Goal: Task Accomplishment & Management: Use online tool/utility

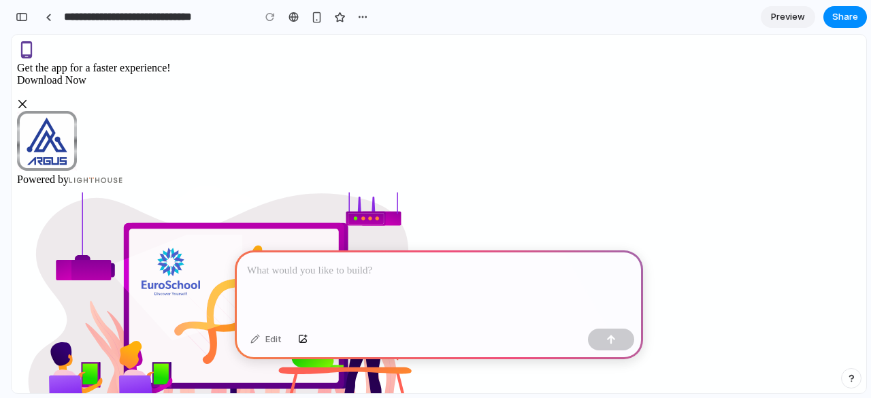
click at [351, 271] on p at bounding box center [439, 271] width 384 height 16
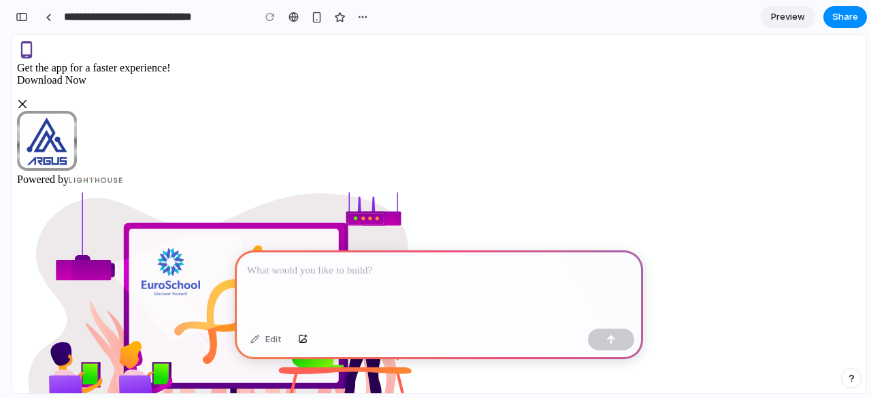
click at [360, 287] on div at bounding box center [439, 287] width 408 height 73
click at [266, 338] on div "Edit" at bounding box center [266, 340] width 45 height 22
click at [269, 340] on div "Edit" at bounding box center [266, 340] width 45 height 22
click at [339, 283] on div at bounding box center [439, 287] width 408 height 73
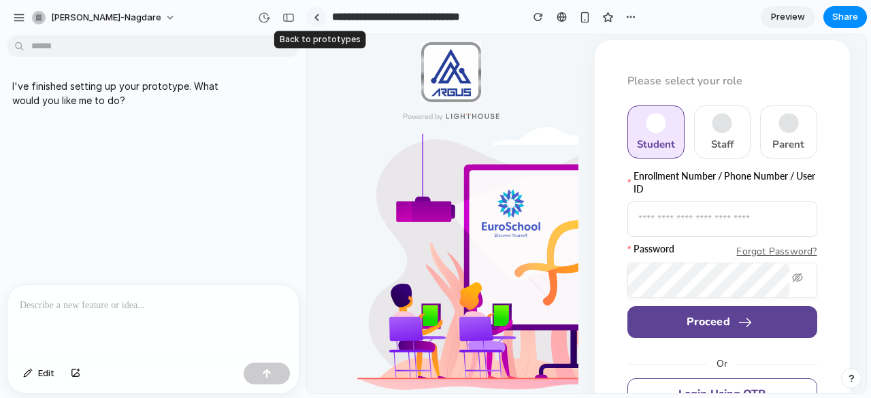
click at [319, 14] on div at bounding box center [317, 17] width 6 height 7
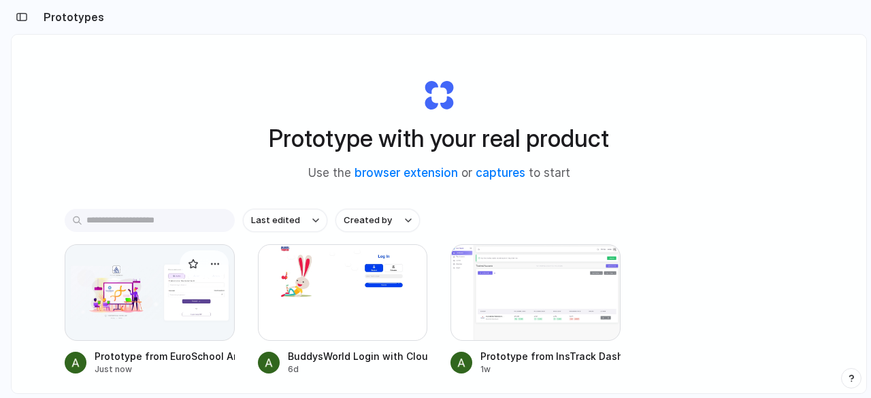
click at [151, 320] on div at bounding box center [150, 292] width 170 height 97
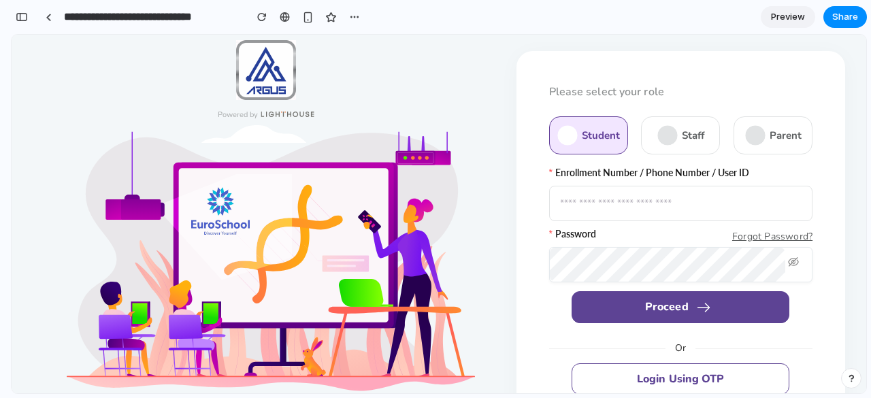
click at [664, 131] on rect at bounding box center [667, 136] width 14 height 18
click at [634, 201] on input "text" at bounding box center [681, 203] width 264 height 35
click at [654, 148] on div "Staff" at bounding box center [680, 135] width 79 height 38
click at [662, 131] on rect at bounding box center [667, 136] width 14 height 18
click at [307, 14] on div "button" at bounding box center [308, 18] width 12 height 12
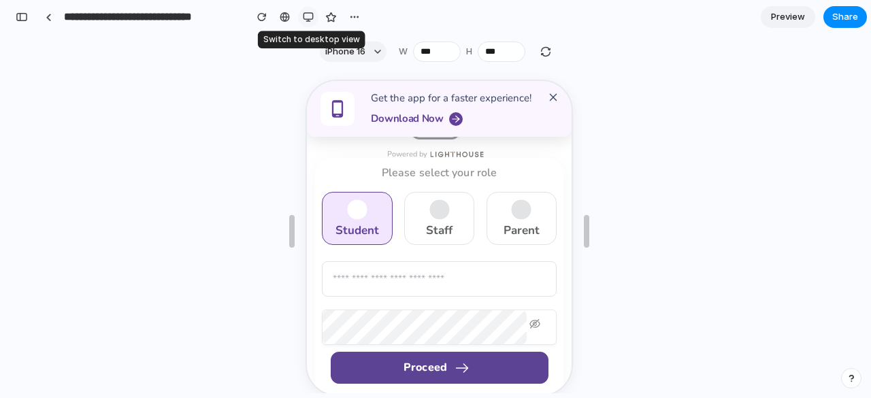
click at [310, 14] on div "button" at bounding box center [308, 17] width 11 height 11
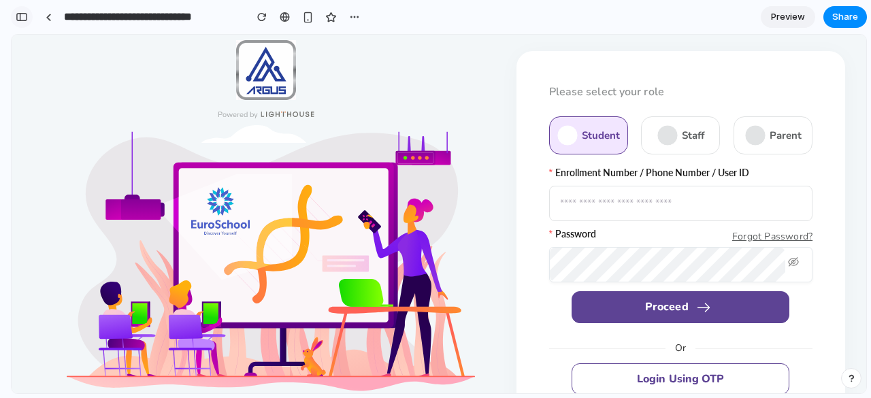
click at [18, 13] on div "button" at bounding box center [22, 17] width 12 height 10
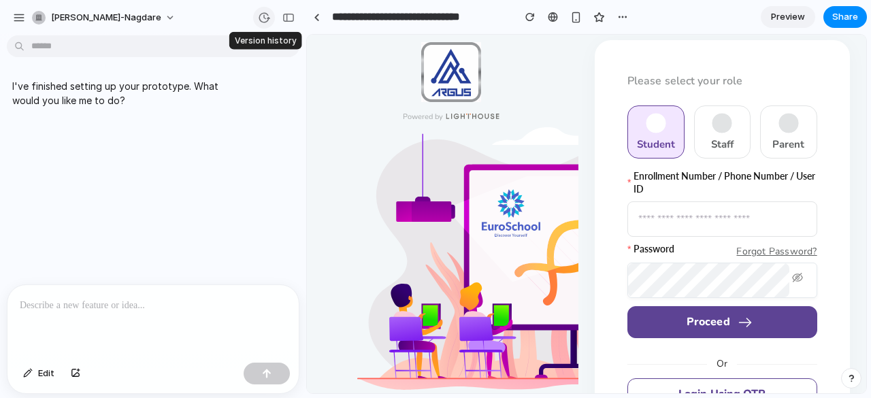
click at [264, 21] on div "button" at bounding box center [264, 18] width 12 height 12
click at [138, 317] on div at bounding box center [152, 321] width 291 height 72
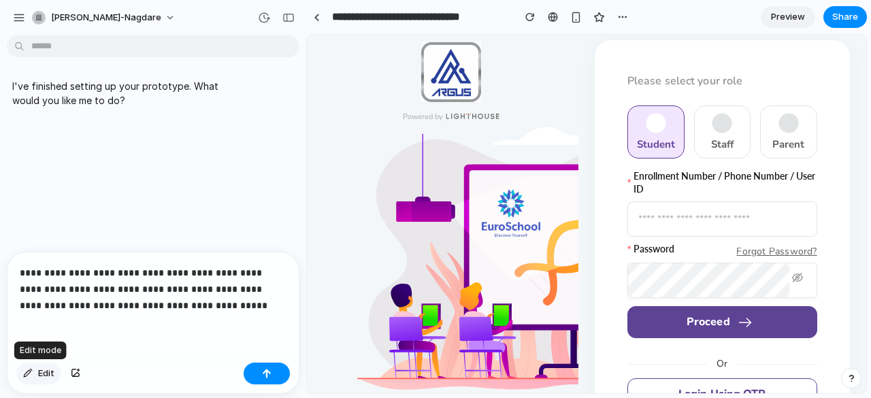
click at [38, 377] on span "Edit" at bounding box center [46, 374] width 16 height 14
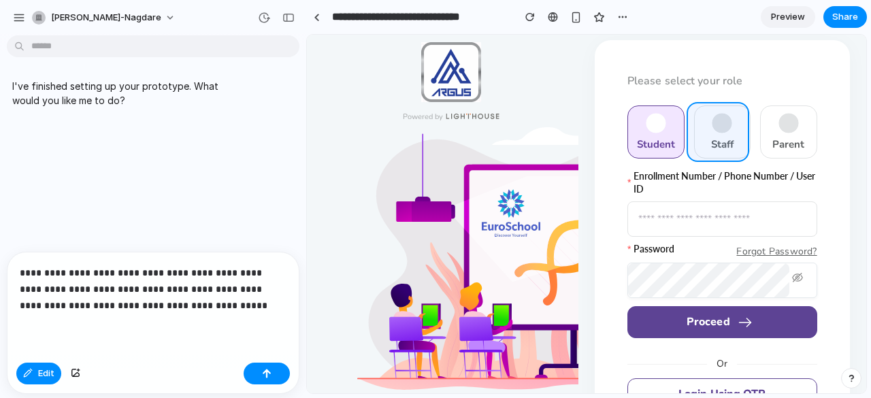
click at [700, 131] on div at bounding box center [586, 214] width 559 height 359
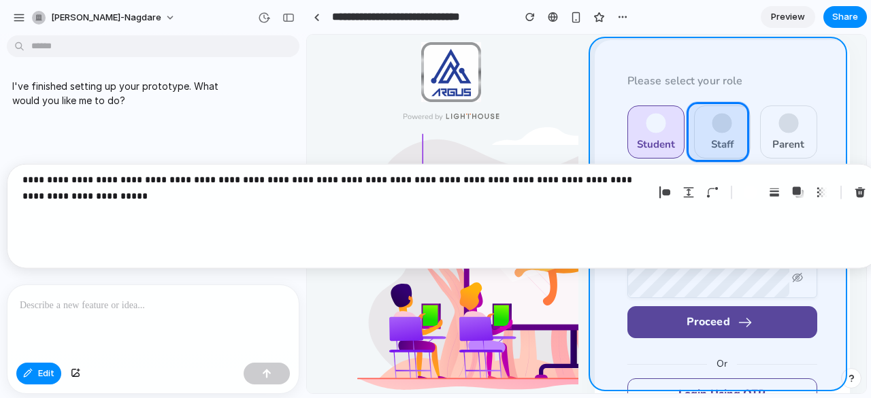
click at [820, 144] on div at bounding box center [586, 214] width 559 height 359
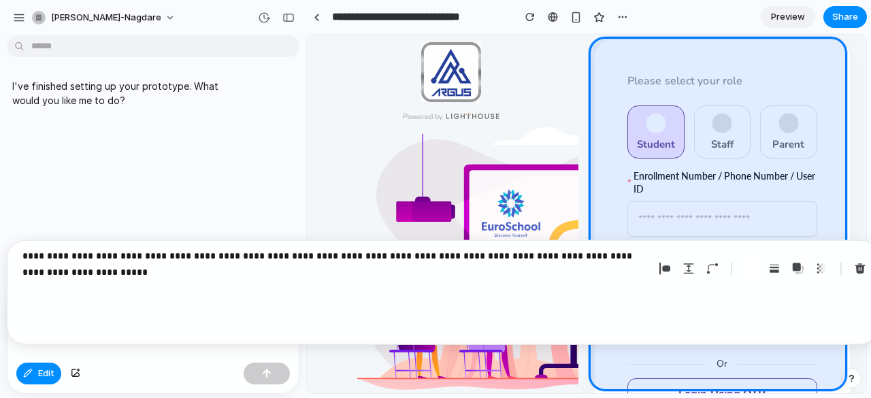
click at [236, 281] on div "**********" at bounding box center [335, 269] width 626 height 42
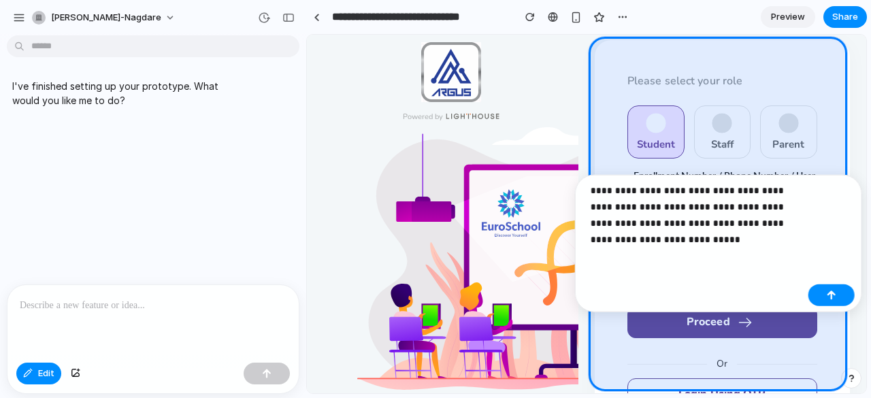
click at [634, 191] on p "**********" at bounding box center [697, 214] width 212 height 65
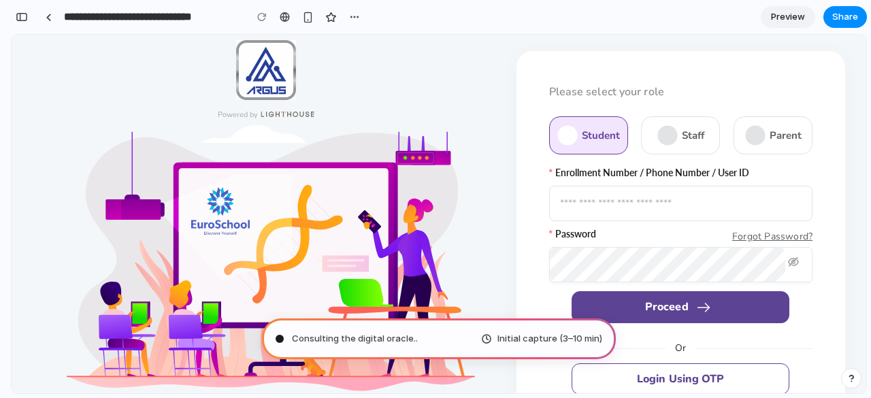
scroll to position [903, 0]
click at [355, 17] on div "button" at bounding box center [354, 17] width 11 height 11
type input "**********"
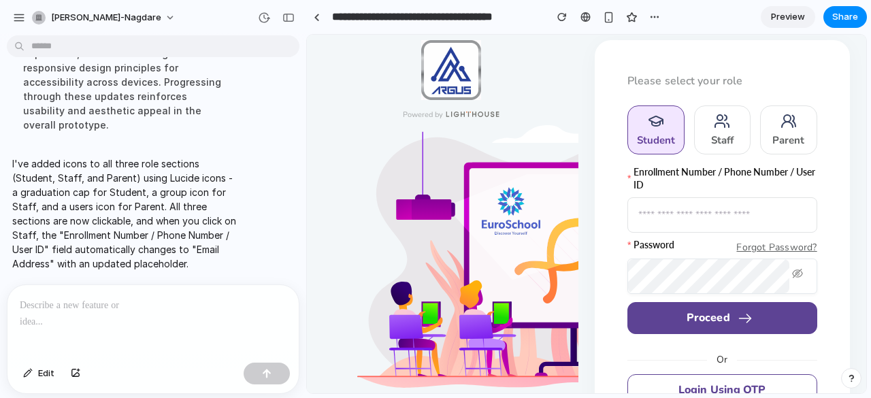
scroll to position [346, 0]
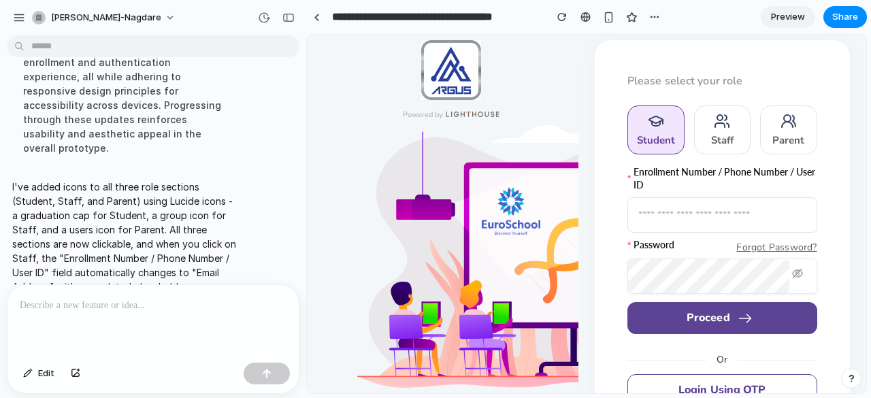
click at [718, 131] on div "Staff" at bounding box center [722, 130] width 57 height 49
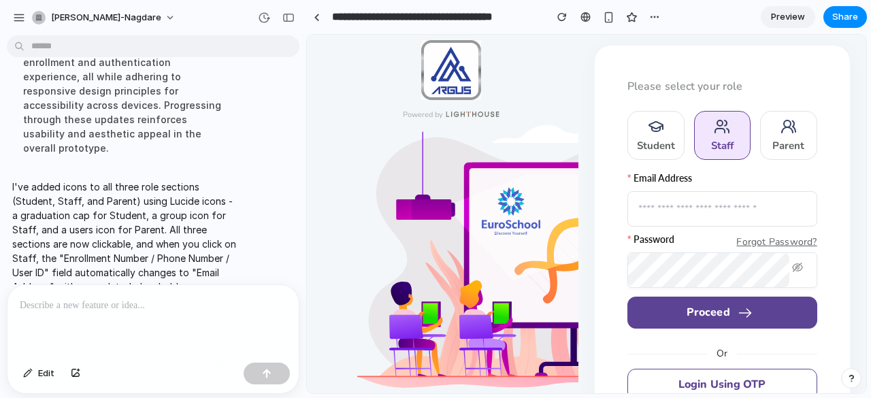
click at [767, 135] on div "Parent" at bounding box center [788, 135] width 57 height 49
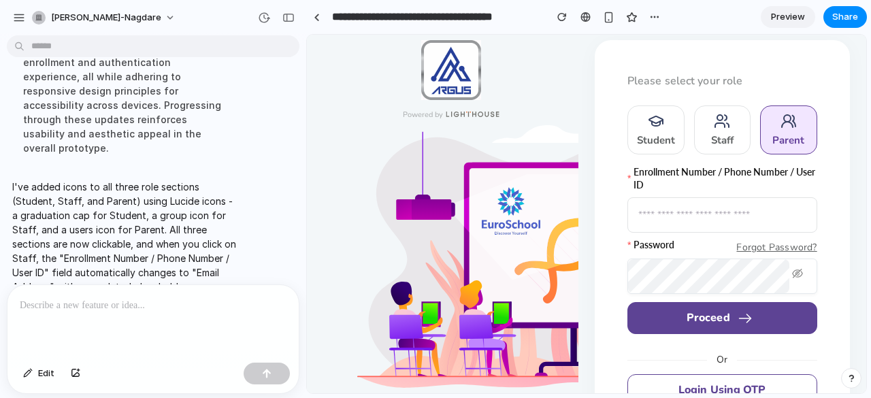
click at [711, 140] on div "Staff" at bounding box center [722, 140] width 22 height 14
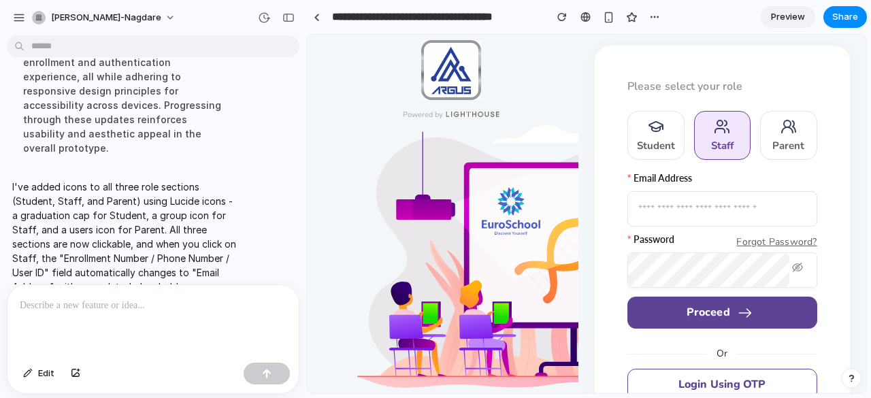
click at [667, 142] on div "Student" at bounding box center [656, 146] width 38 height 14
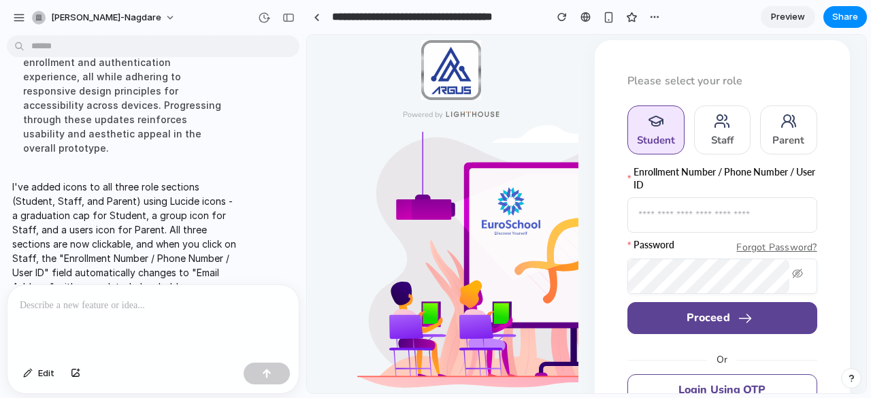
click at [712, 143] on div "Staff" at bounding box center [722, 140] width 22 height 14
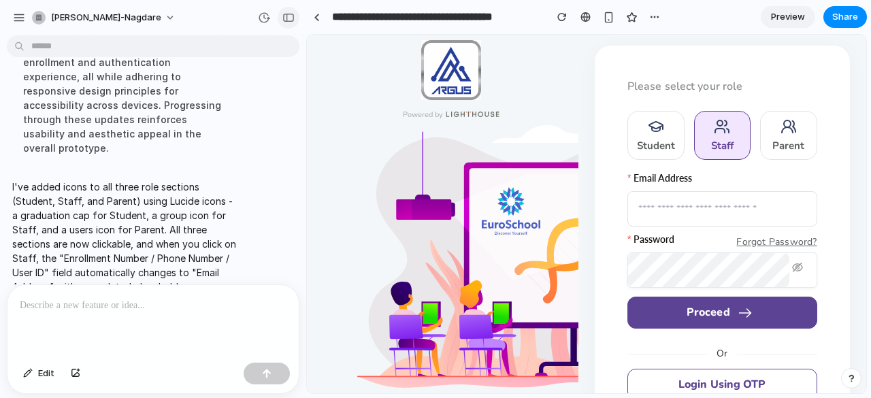
click at [291, 18] on div "button" at bounding box center [289, 18] width 12 height 10
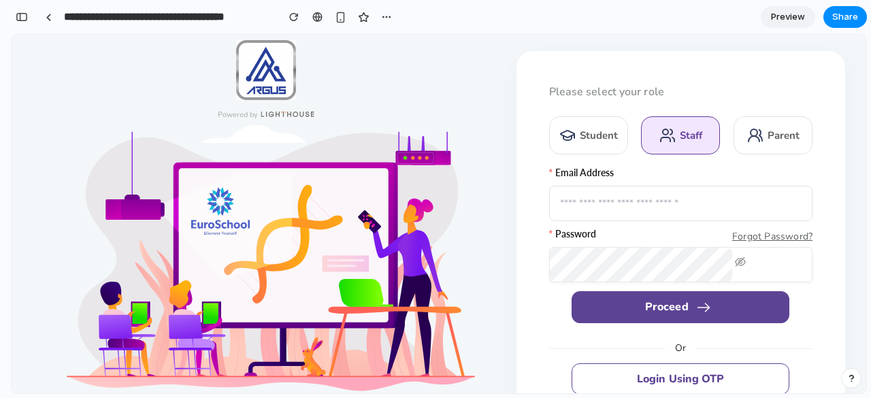
scroll to position [903, 0]
click at [734, 132] on div "Parent" at bounding box center [773, 135] width 79 height 38
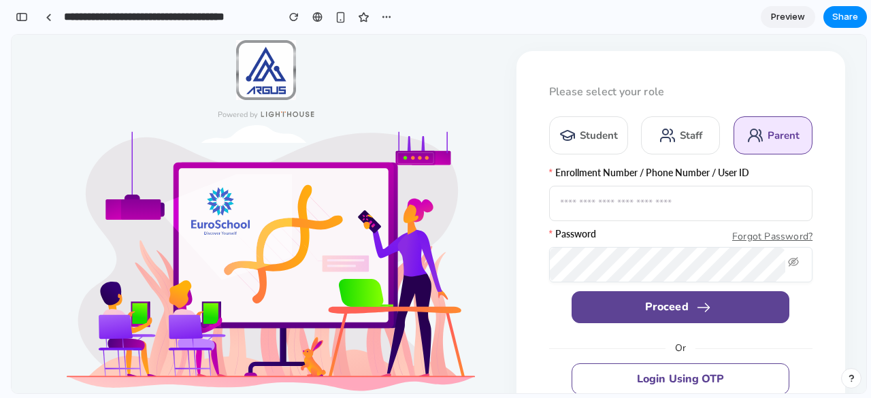
click at [603, 133] on div "Student" at bounding box center [599, 136] width 38 height 14
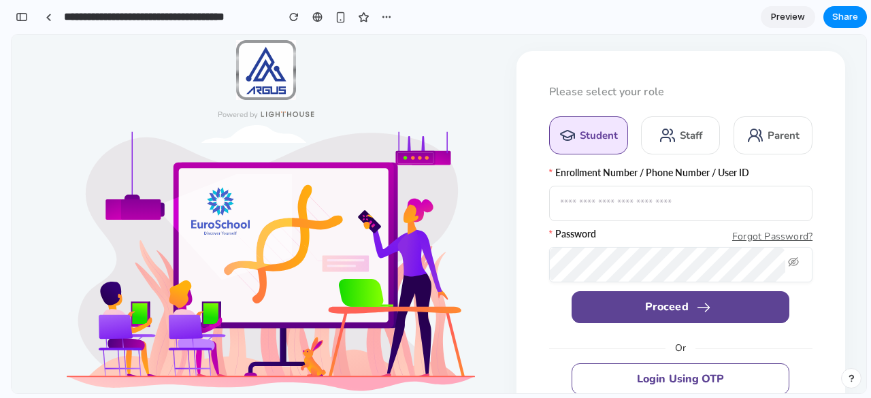
click at [679, 127] on div "Staff" at bounding box center [680, 135] width 79 height 38
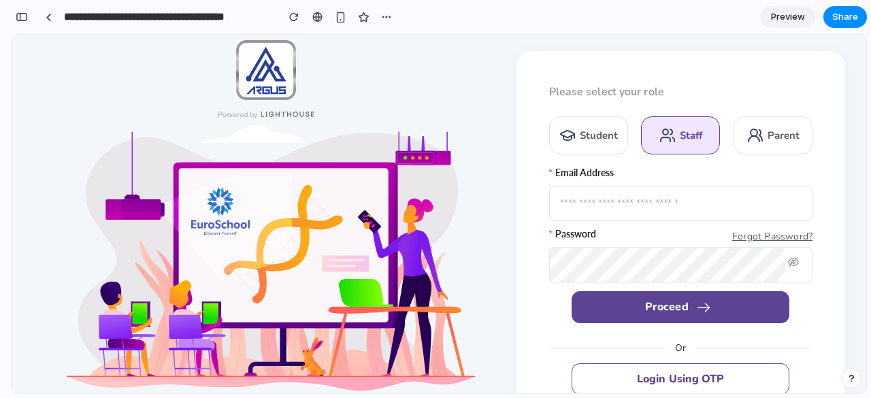
click at [759, 132] on div "Parent" at bounding box center [773, 135] width 79 height 38
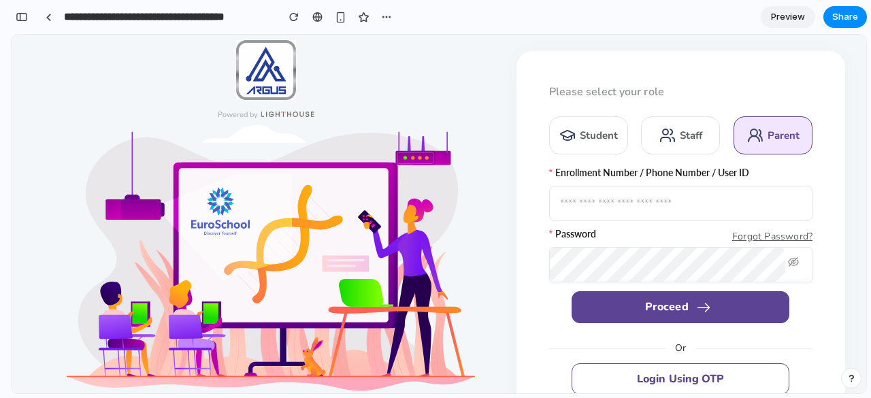
click at [592, 139] on div "Student" at bounding box center [599, 136] width 38 height 14
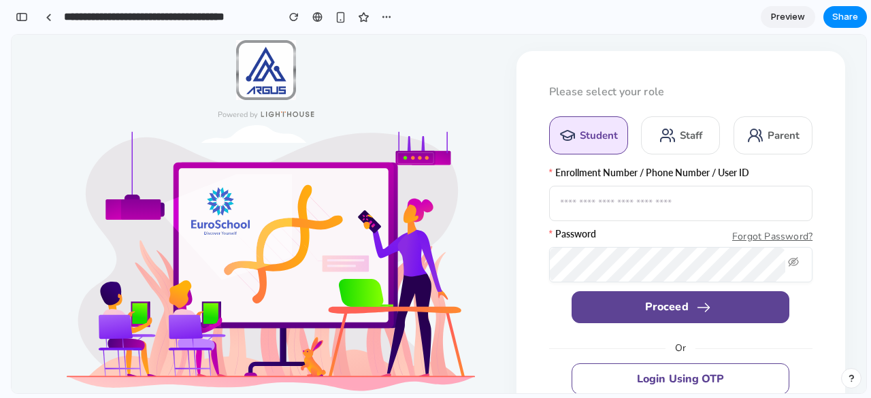
click at [687, 136] on div "Staff" at bounding box center [691, 136] width 22 height 14
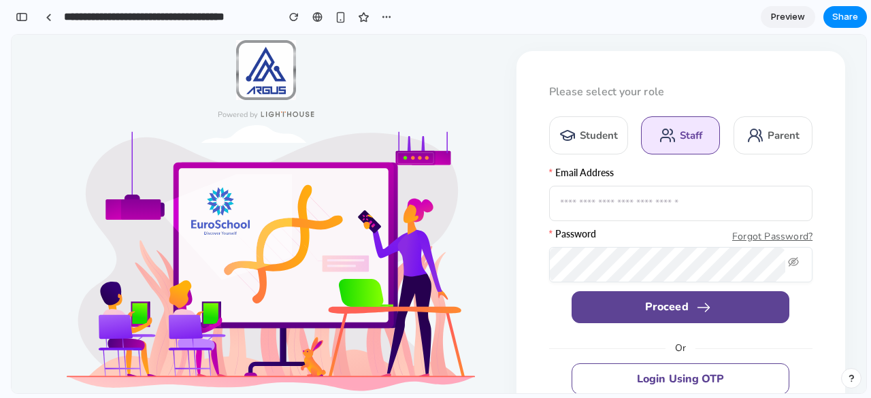
click at [588, 138] on div "Student" at bounding box center [599, 136] width 38 height 14
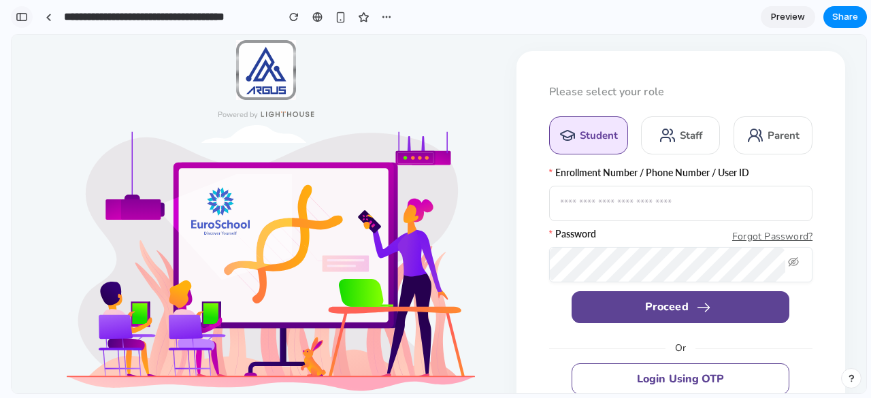
click at [29, 17] on button "button" at bounding box center [22, 17] width 22 height 22
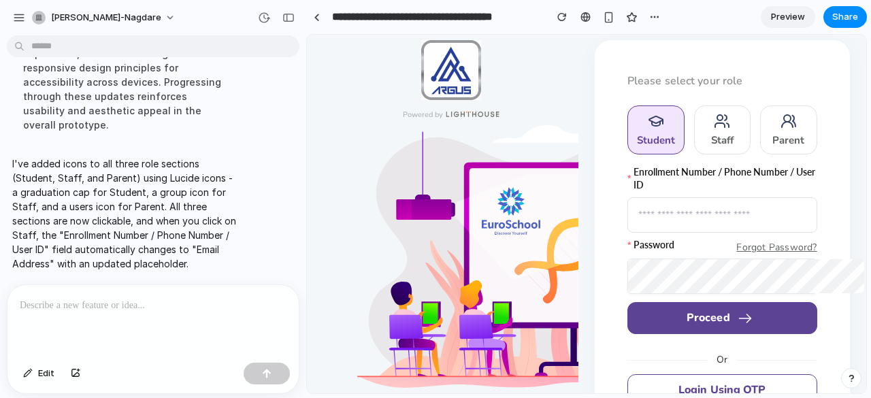
scroll to position [346, 0]
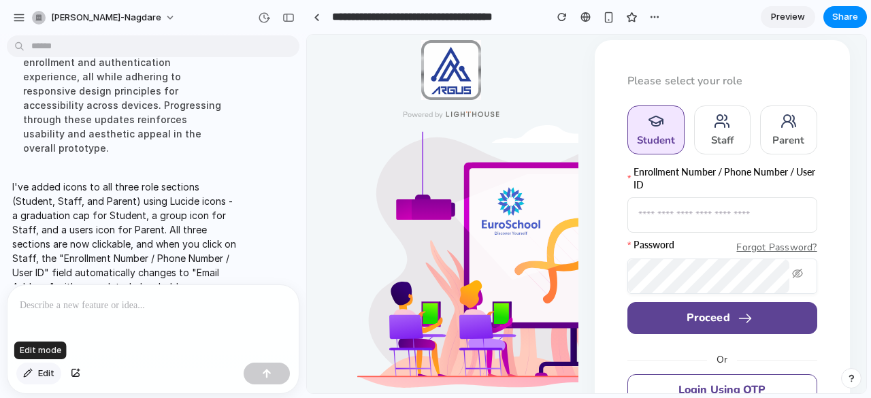
click at [46, 370] on span "Edit" at bounding box center [46, 374] width 16 height 14
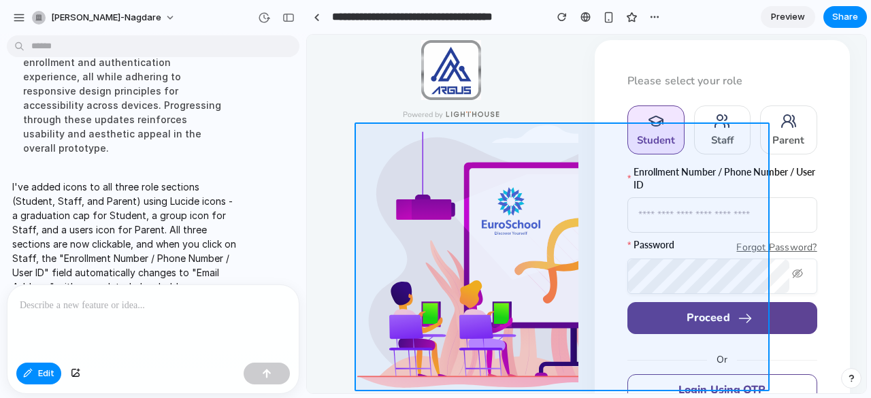
click at [501, 214] on div at bounding box center [586, 214] width 559 height 359
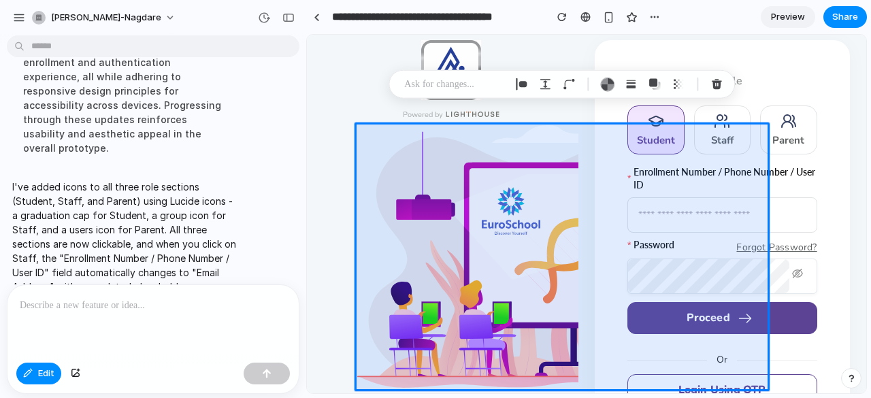
click at [181, 325] on div at bounding box center [152, 321] width 291 height 72
click at [294, 20] on div "button" at bounding box center [289, 18] width 12 height 10
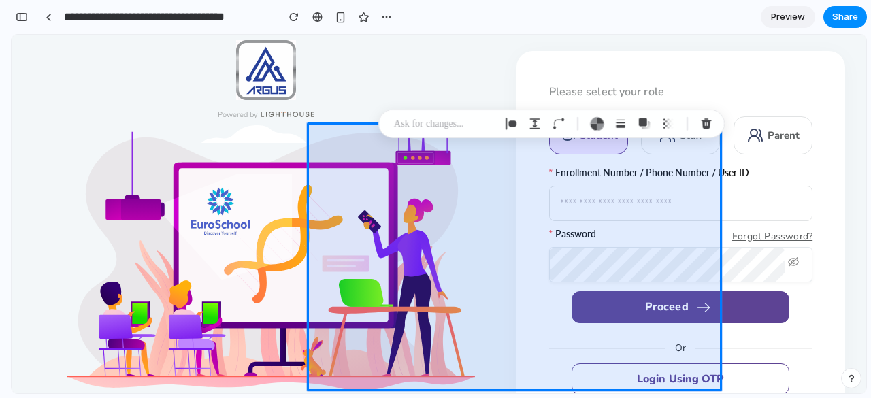
click at [261, 202] on img at bounding box center [271, 258] width 408 height 266
click at [240, 161] on img at bounding box center [271, 258] width 408 height 266
click at [452, 126] on p at bounding box center [444, 124] width 101 height 16
click at [27, 16] on div "button" at bounding box center [22, 17] width 12 height 10
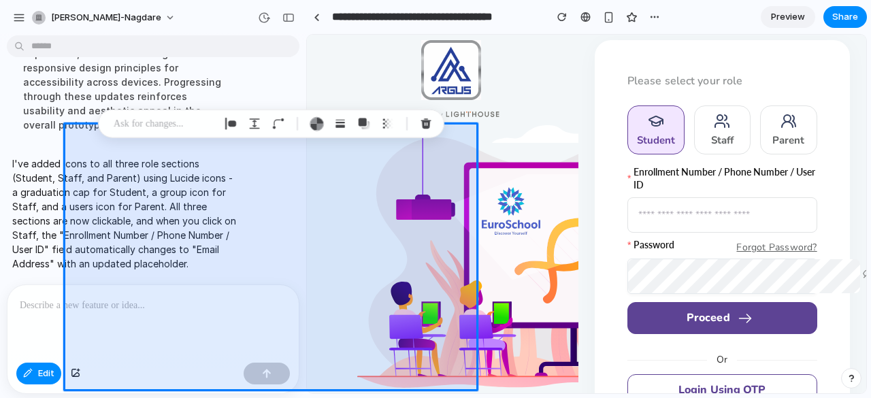
scroll to position [346, 0]
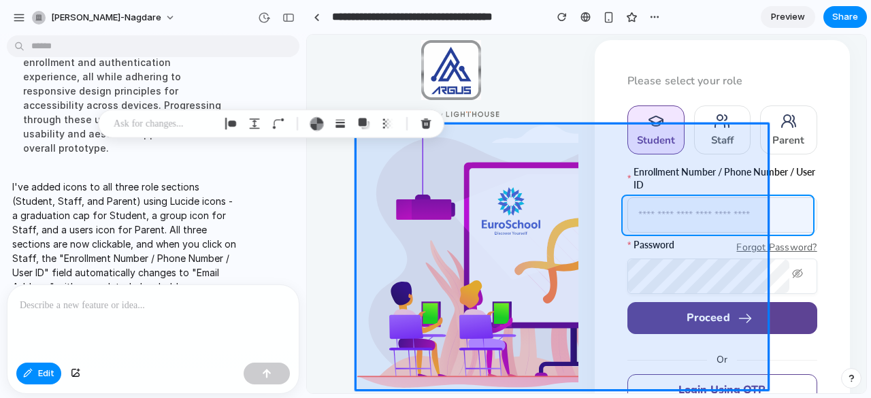
click at [396, 208] on div at bounding box center [439, 214] width 854 height 359
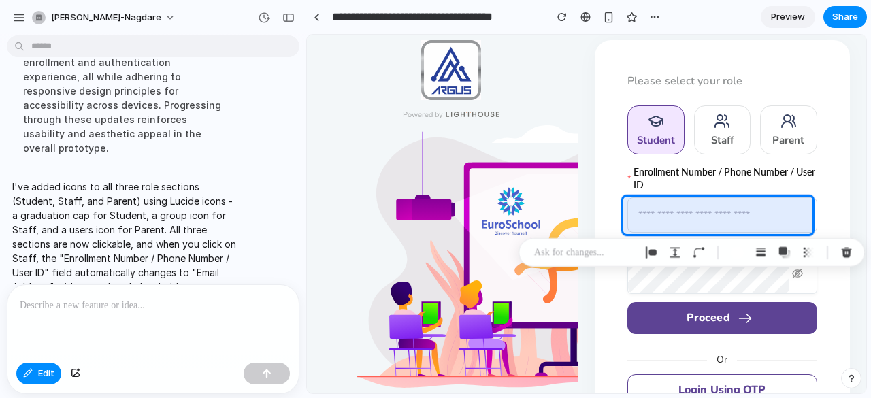
click at [651, 206] on div at bounding box center [439, 214] width 854 height 359
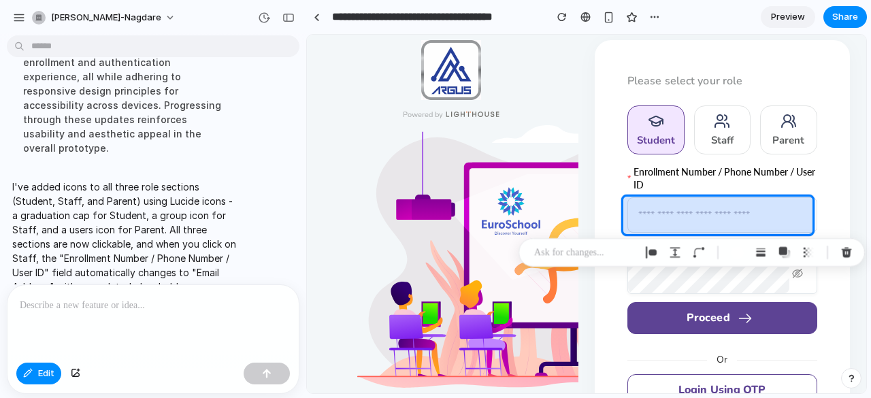
click at [369, 219] on div at bounding box center [439, 214] width 854 height 359
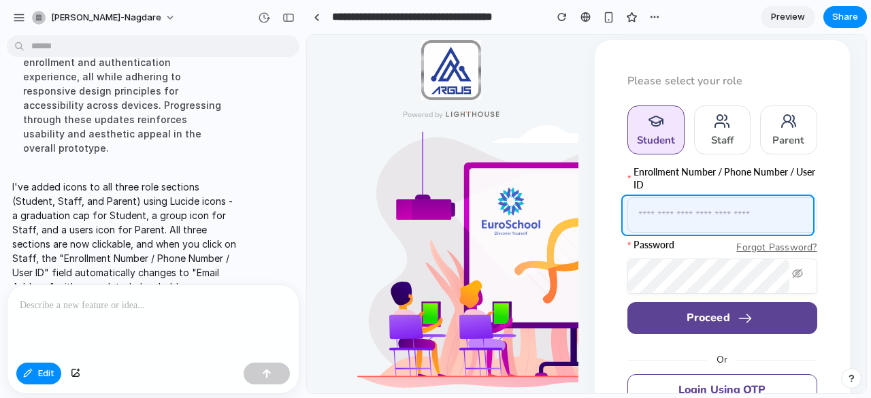
click at [369, 219] on div at bounding box center [439, 214] width 854 height 359
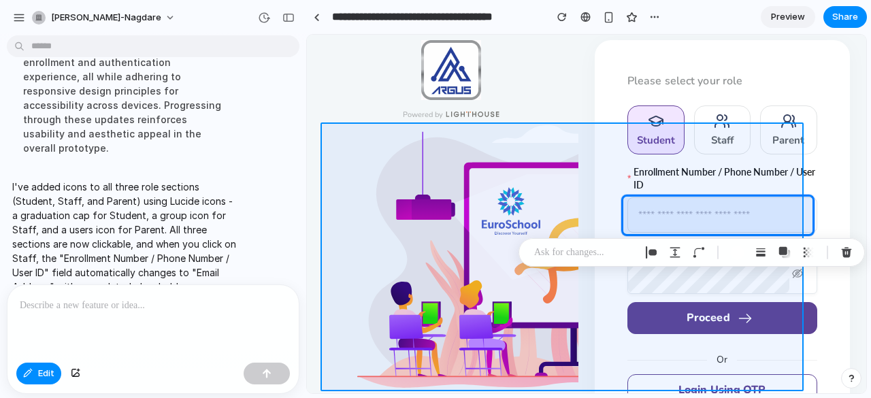
click at [33, 367] on div at bounding box center [439, 214] width 854 height 359
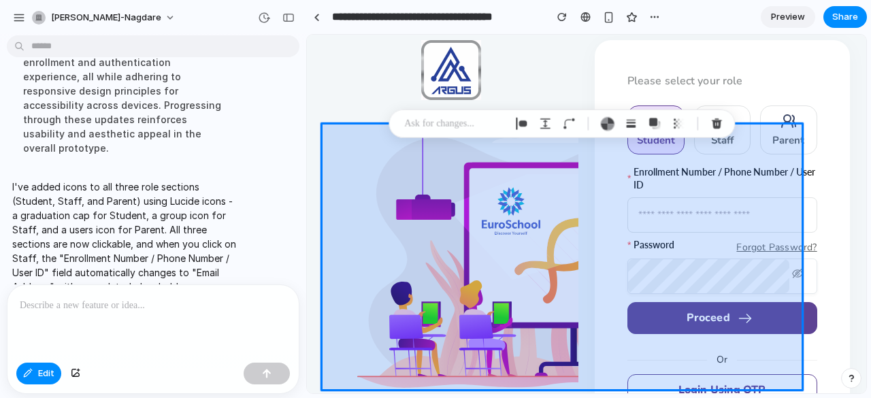
click at [33, 367] on div at bounding box center [439, 214] width 854 height 359
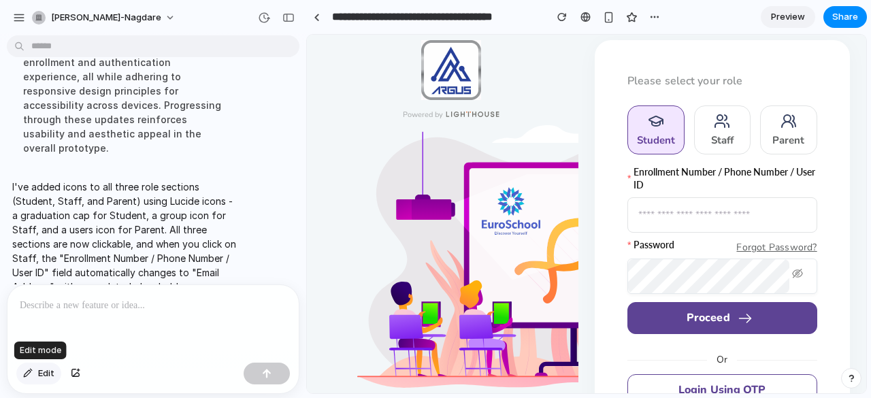
click at [37, 377] on button "Edit" at bounding box center [38, 374] width 45 height 22
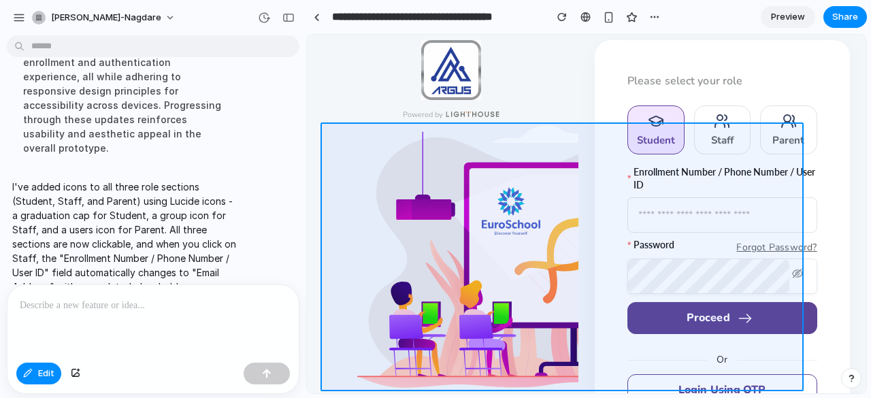
click at [340, 170] on div at bounding box center [586, 214] width 559 height 359
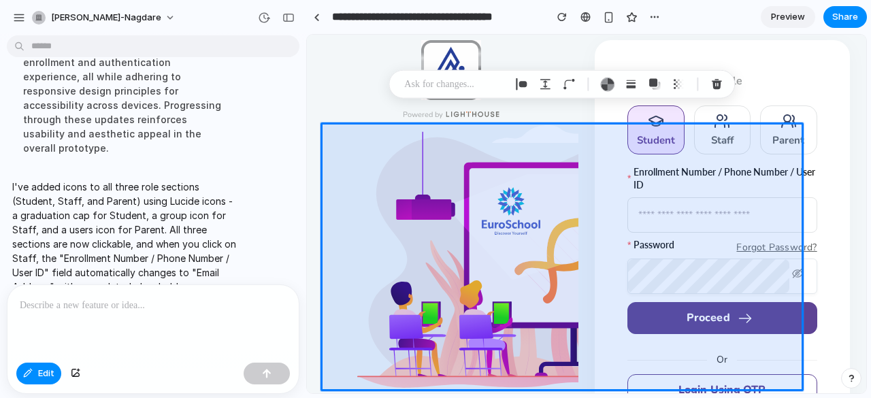
click at [160, 298] on p at bounding box center [150, 306] width 261 height 16
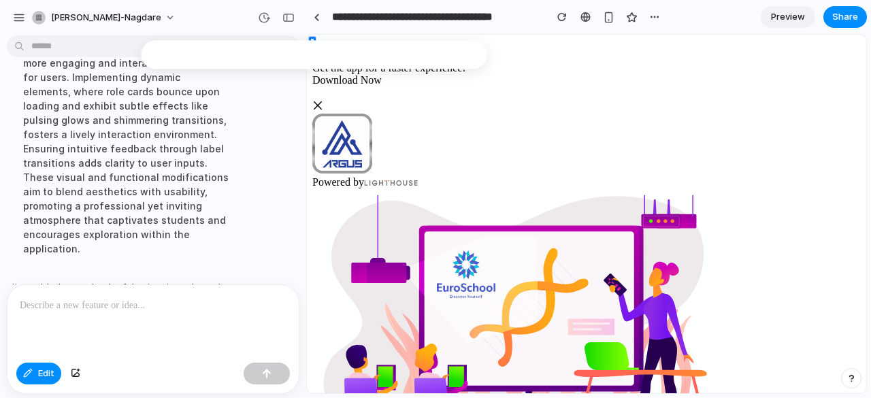
scroll to position [598, 0]
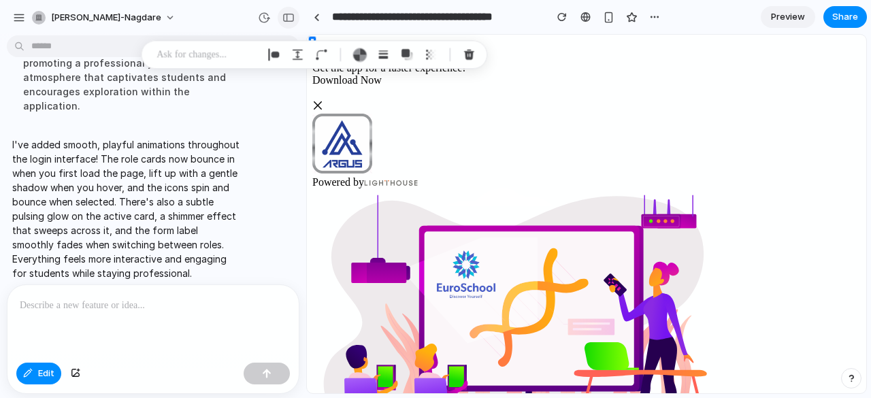
click at [283, 14] on div "button" at bounding box center [289, 18] width 12 height 10
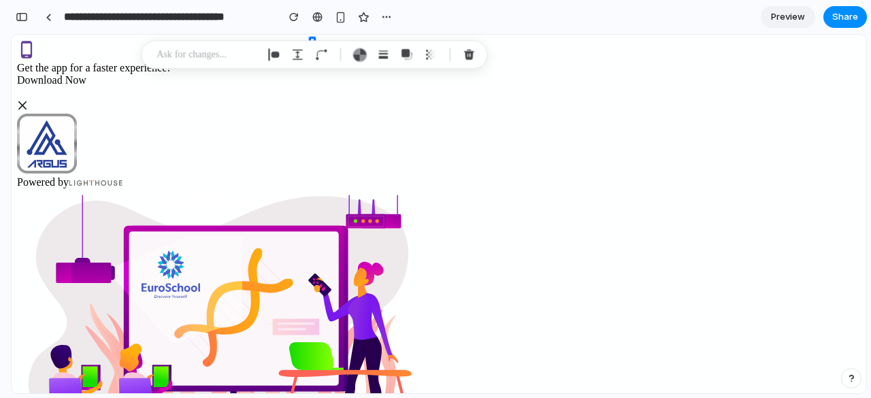
scroll to position [913, 0]
click at [187, 193] on img at bounding box center [221, 322] width 408 height 266
click at [206, 58] on p at bounding box center [204, 54] width 101 height 16
click at [219, 200] on img at bounding box center [221, 322] width 408 height 266
click at [27, 22] on button "button" at bounding box center [22, 17] width 22 height 22
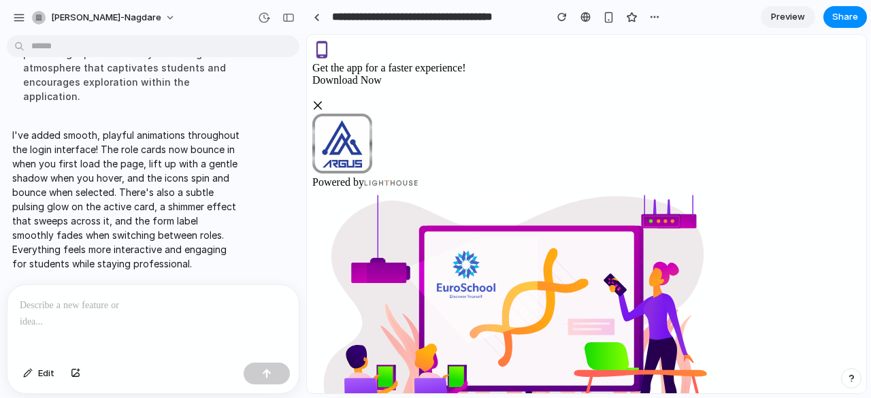
scroll to position [598, 0]
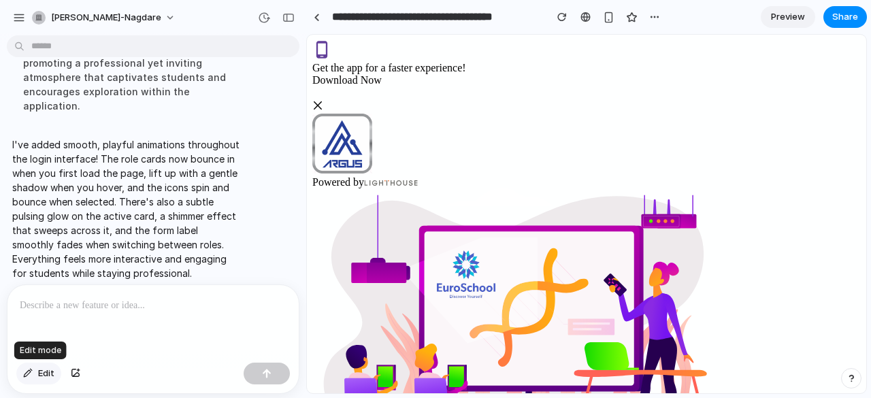
click at [39, 375] on span "Edit" at bounding box center [46, 374] width 16 height 14
click at [283, 21] on div "button" at bounding box center [289, 18] width 12 height 10
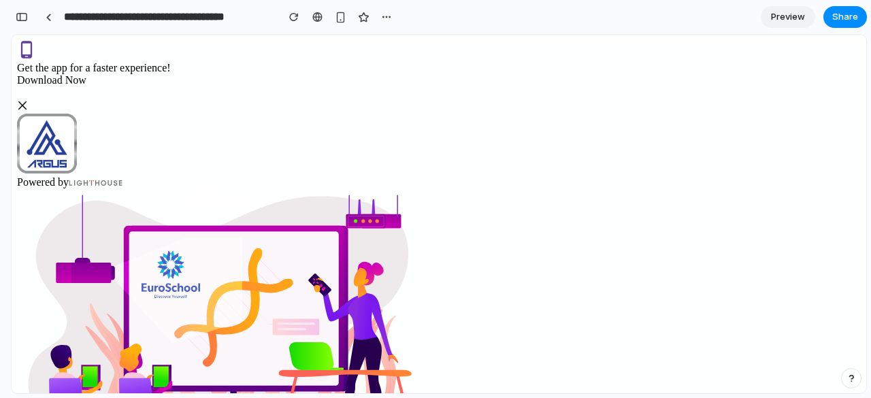
click at [59, 114] on div "Powered by" at bounding box center [439, 151] width 844 height 75
click at [21, 15] on div "button" at bounding box center [22, 17] width 12 height 10
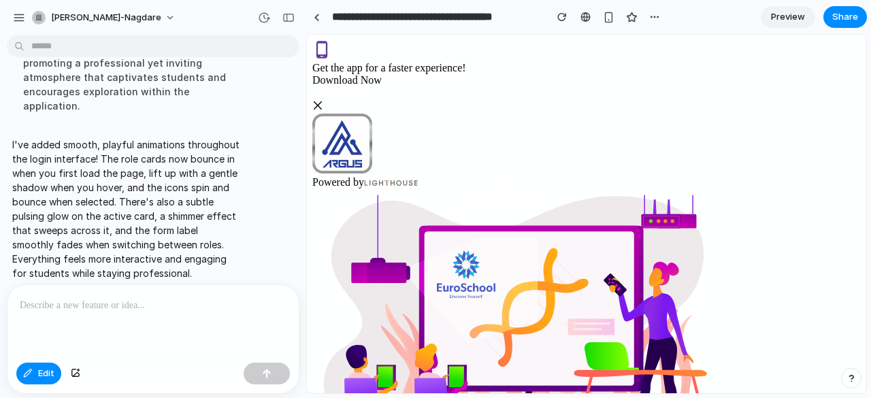
click at [718, 134] on div at bounding box center [439, 214] width 854 height 359
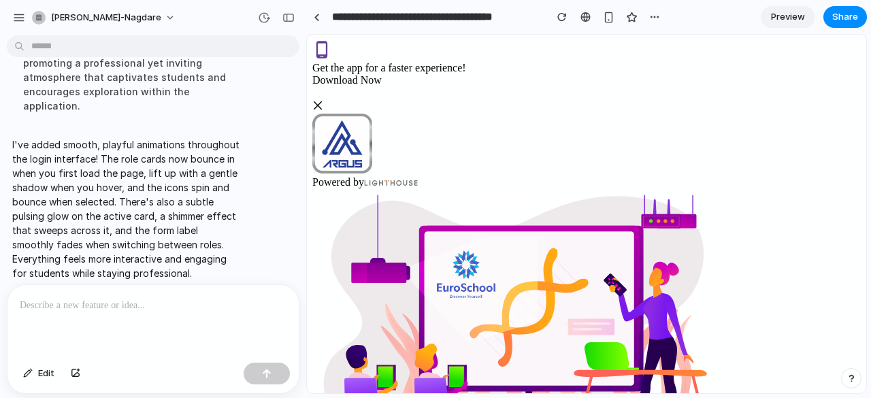
click at [98, 304] on p at bounding box center [150, 306] width 261 height 16
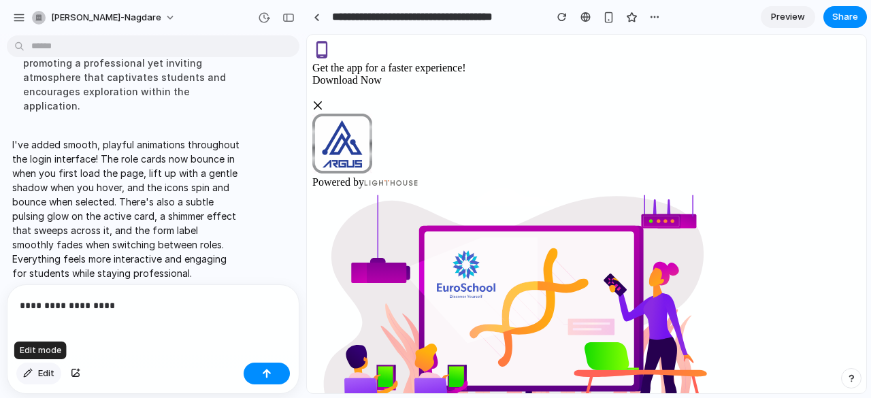
click at [34, 374] on button "Edit" at bounding box center [38, 374] width 45 height 22
click at [124, 298] on p "**********" at bounding box center [150, 306] width 261 height 16
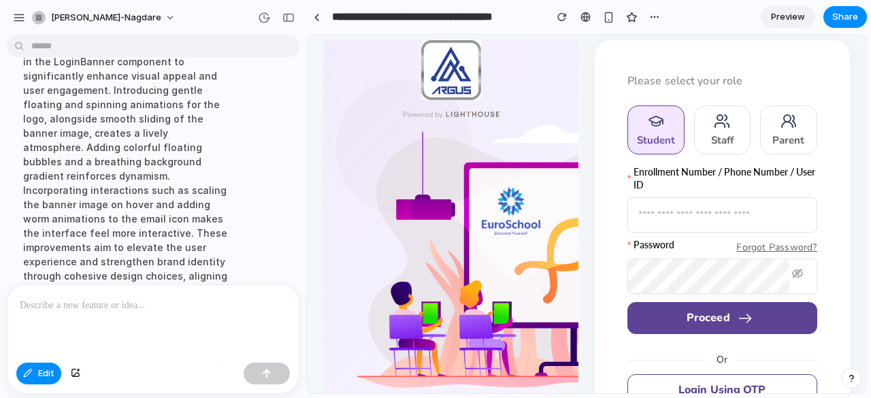
scroll to position [909, 0]
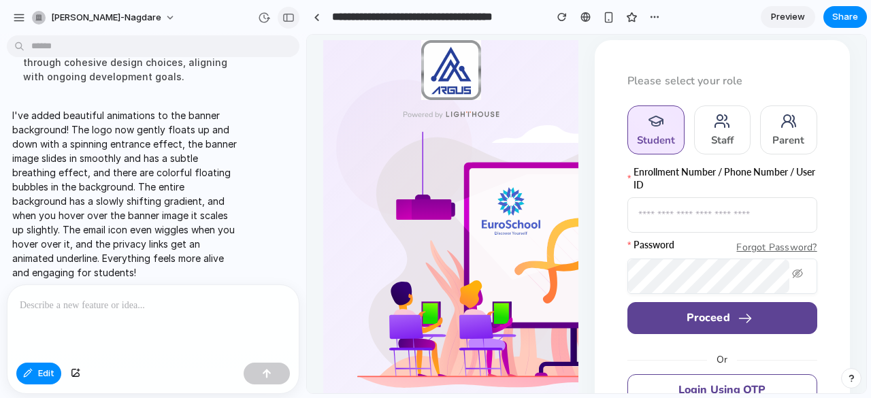
click at [287, 21] on div "button" at bounding box center [289, 18] width 12 height 10
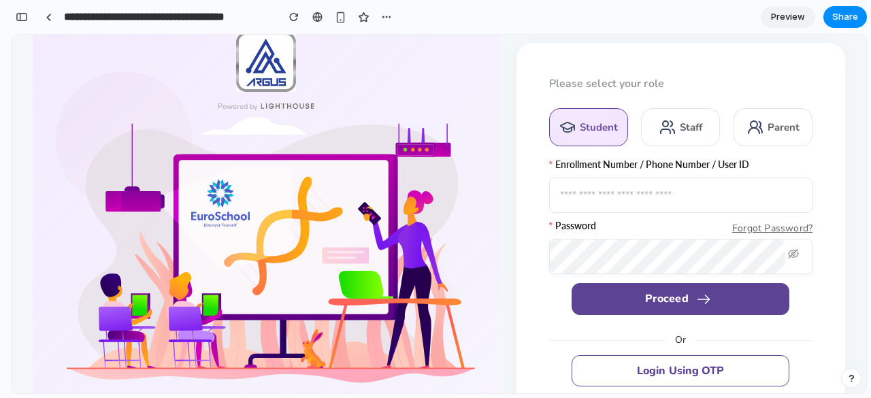
scroll to position [0, 0]
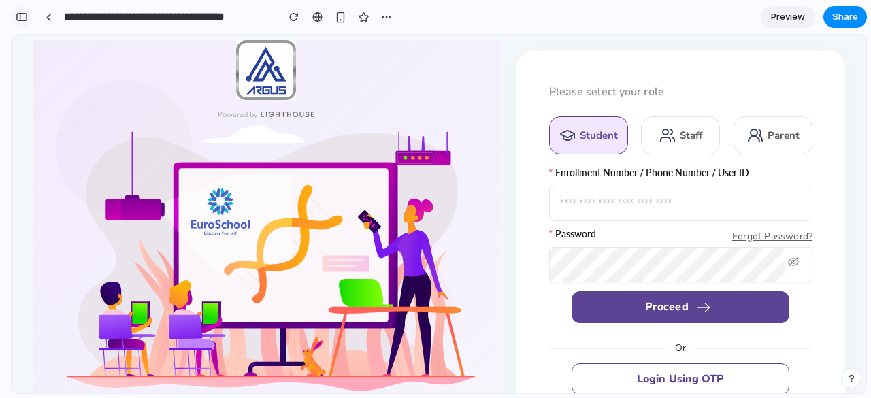
click at [22, 21] on div "button" at bounding box center [22, 17] width 12 height 10
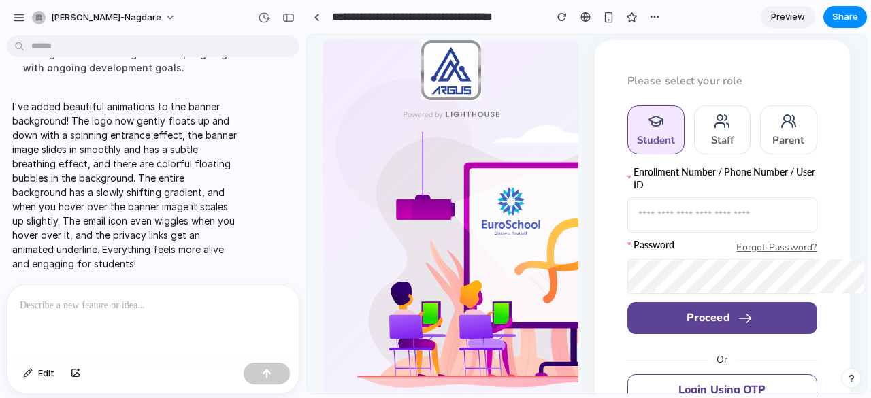
scroll to position [909, 0]
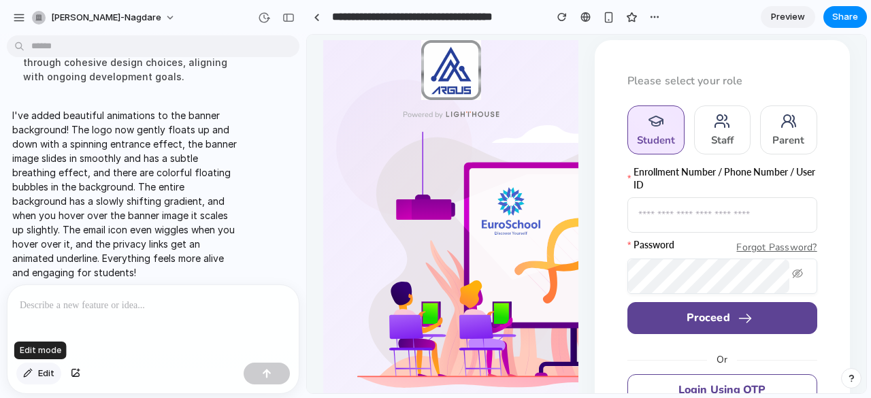
click at [42, 370] on span "Edit" at bounding box center [46, 374] width 16 height 14
click at [80, 311] on div at bounding box center [152, 321] width 291 height 72
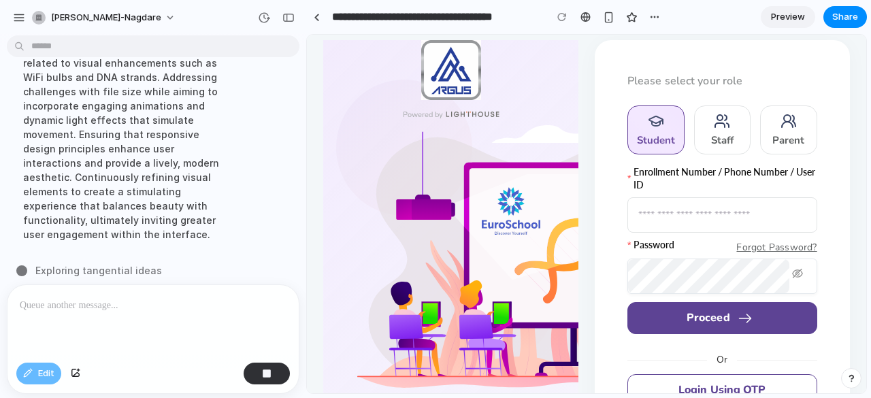
scroll to position [1019, 0]
